Goal: Information Seeking & Learning: Understand process/instructions

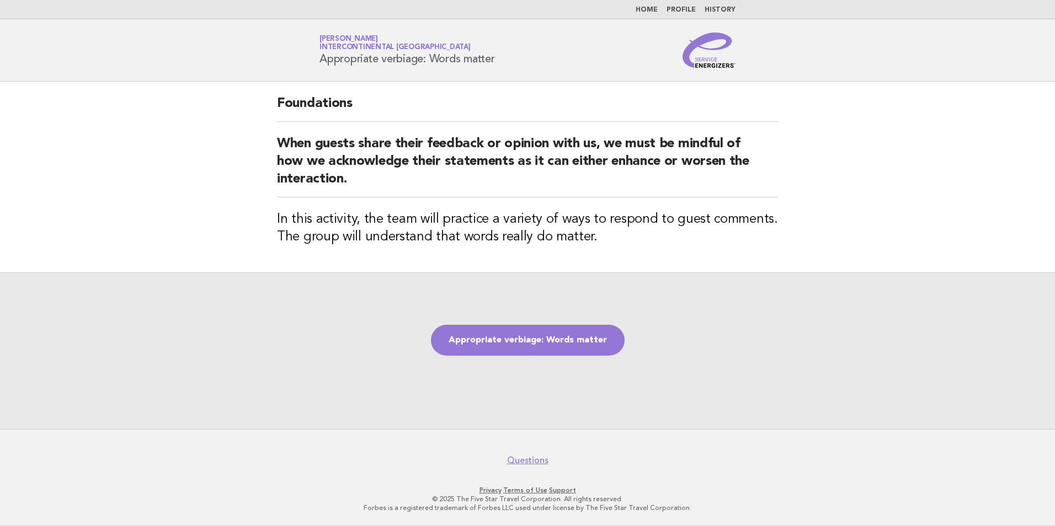
click at [514, 342] on link "Appropriate verbiage: Words matter" at bounding box center [528, 340] width 194 height 31
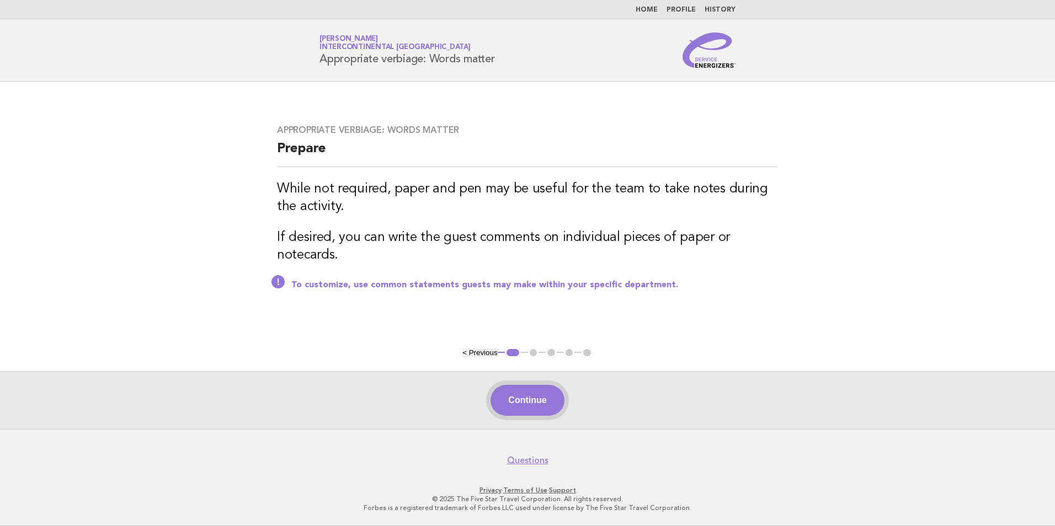
click at [529, 392] on button "Continue" at bounding box center [526, 400] width 73 height 31
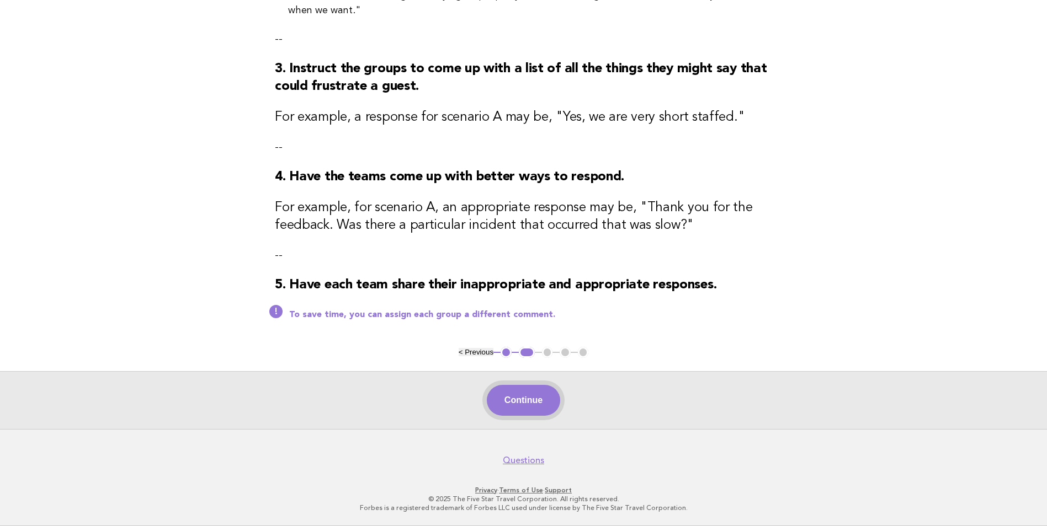
click at [527, 404] on button "Continue" at bounding box center [523, 400] width 73 height 31
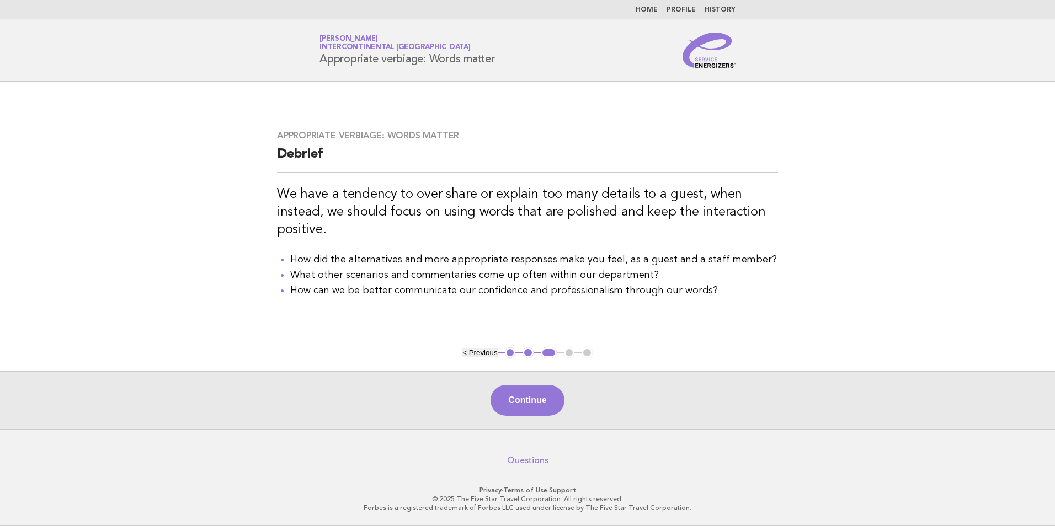
click at [527, 403] on button "Continue" at bounding box center [526, 400] width 73 height 31
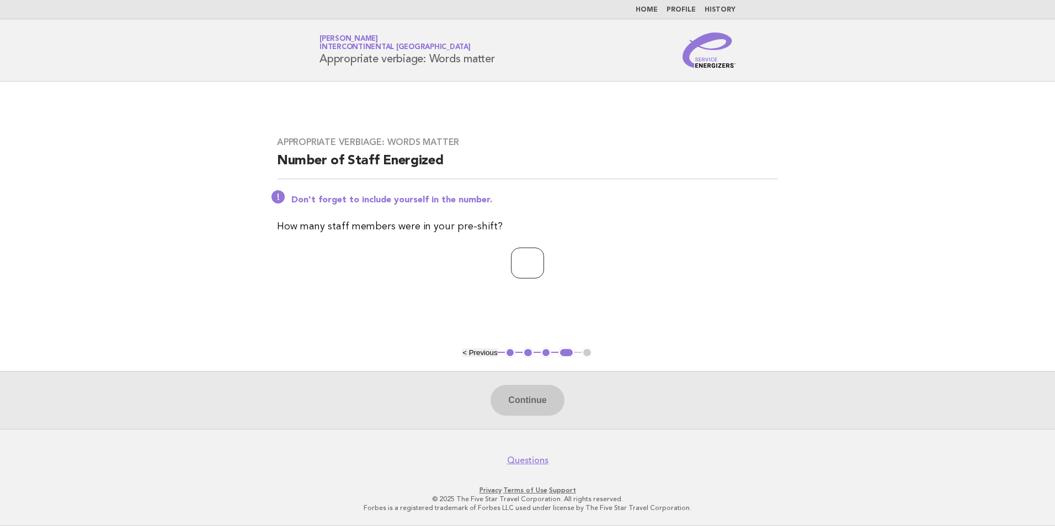
click at [517, 265] on input "number" at bounding box center [527, 263] width 33 height 31
type input "*"
click at [517, 399] on button "Continue" at bounding box center [526, 400] width 73 height 31
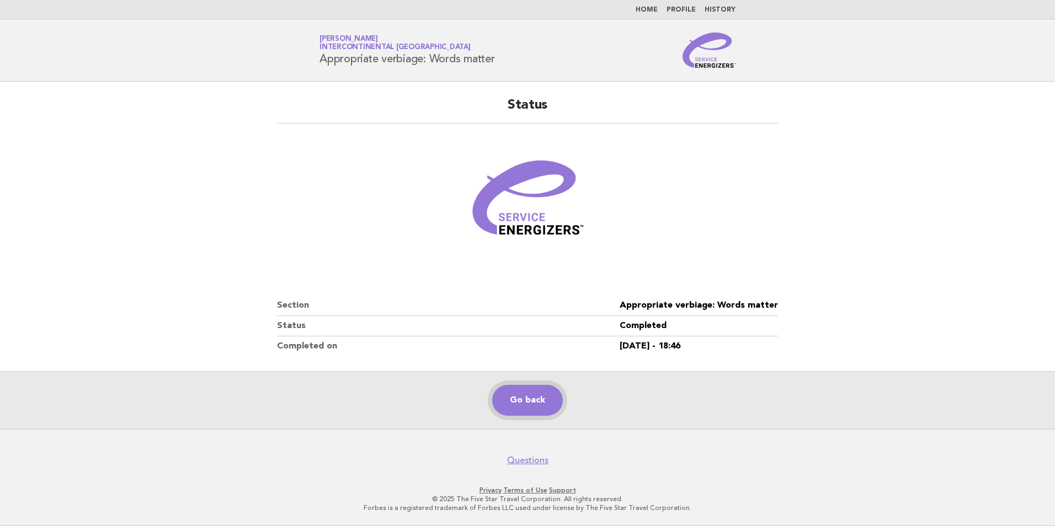
click at [549, 403] on link "Go back" at bounding box center [527, 400] width 71 height 31
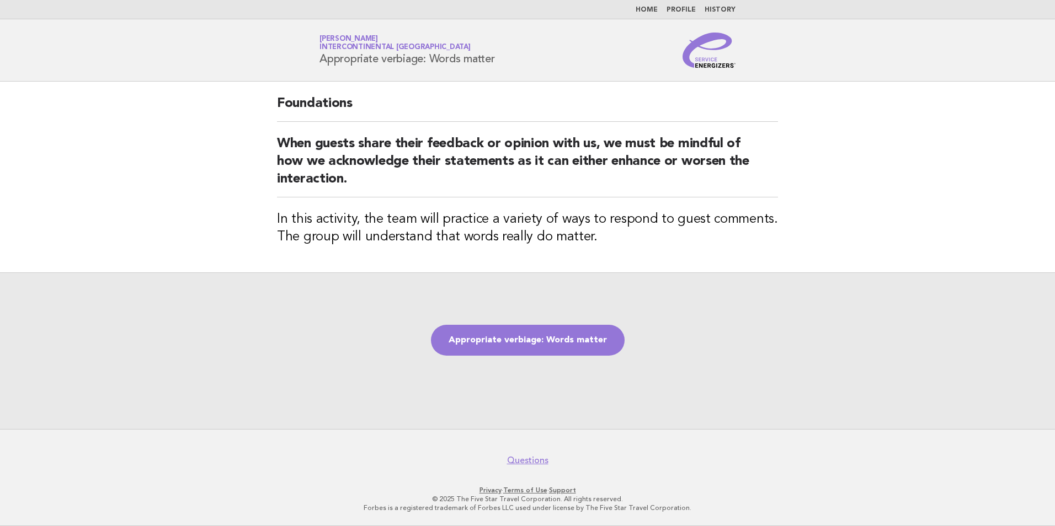
click at [653, 7] on link "Home" at bounding box center [647, 10] width 22 height 7
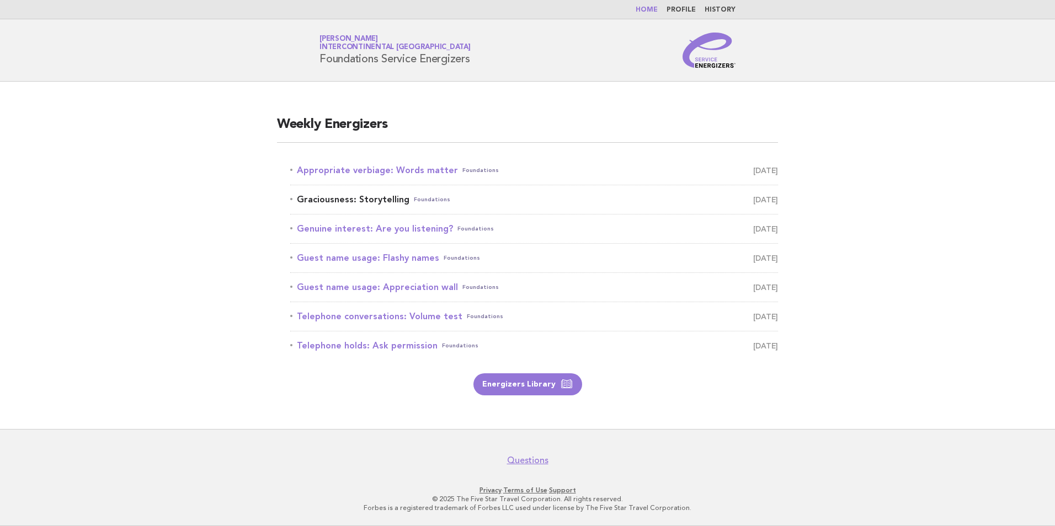
click at [335, 203] on link "Graciousness: Storytelling Foundations August 26" at bounding box center [534, 199] width 488 height 15
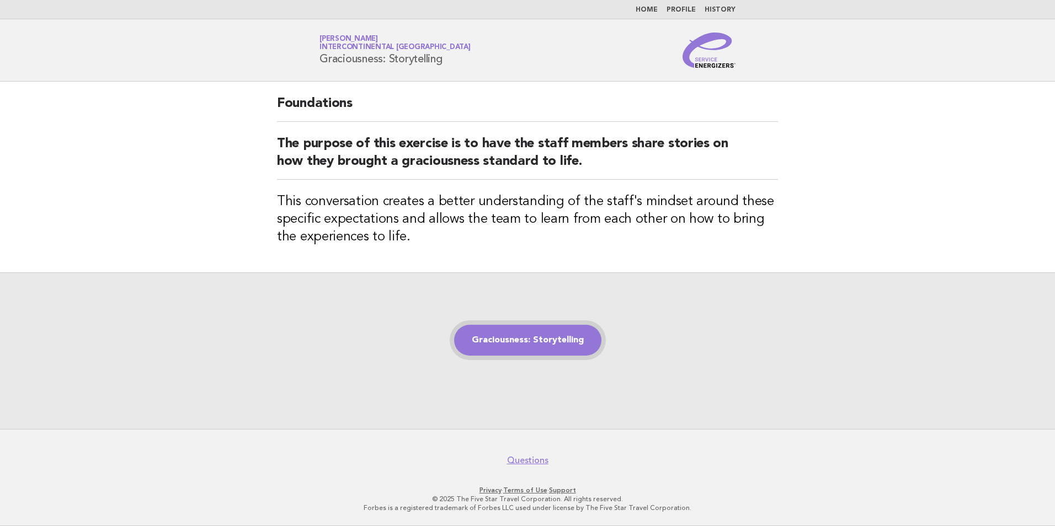
click at [562, 343] on link "Graciousness: Storytelling" at bounding box center [527, 340] width 147 height 31
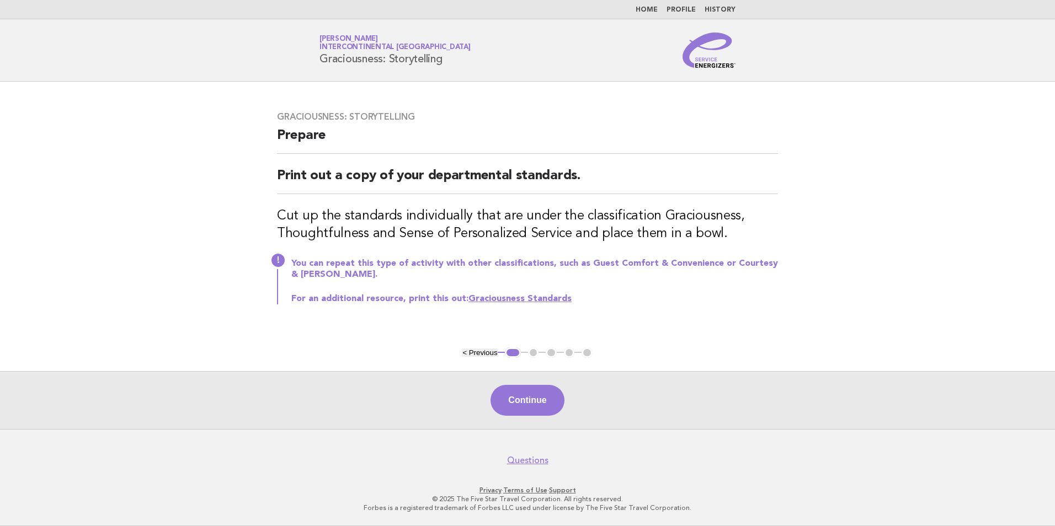
click at [546, 297] on link "Graciousness Standards" at bounding box center [519, 299] width 103 height 9
click at [522, 408] on button "Continue" at bounding box center [526, 400] width 73 height 31
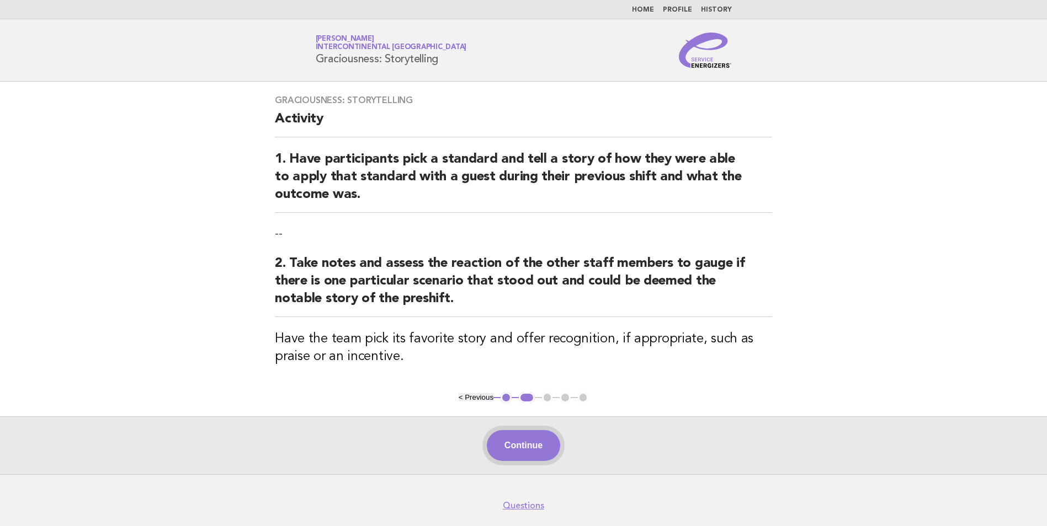
click at [524, 440] on button "Continue" at bounding box center [523, 445] width 73 height 31
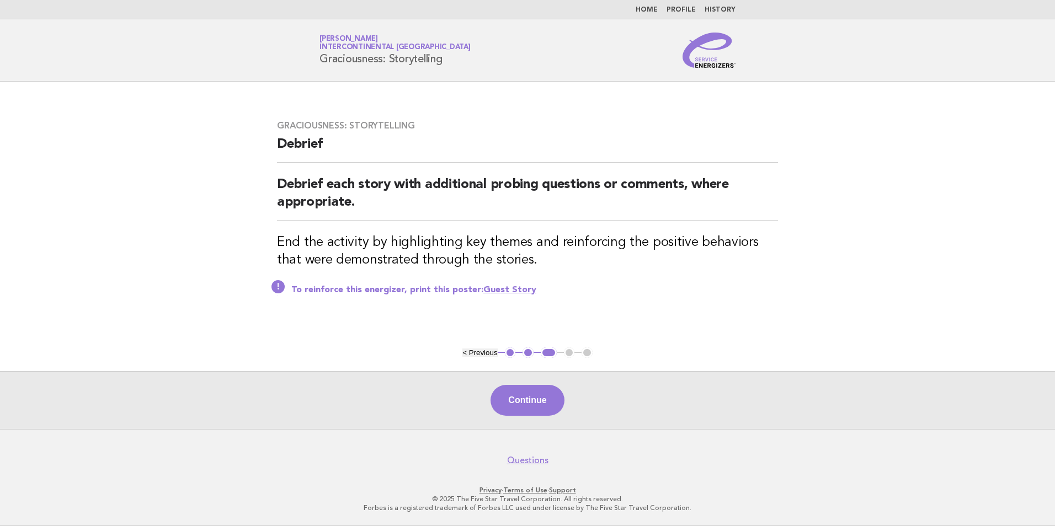
click at [243, 334] on main "Graciousness: Storytelling Debrief Debrief each story with additional probing q…" at bounding box center [527, 256] width 1055 height 348
click at [502, 288] on link "Guest Story" at bounding box center [509, 290] width 53 height 9
